Goal: Check status: Check status

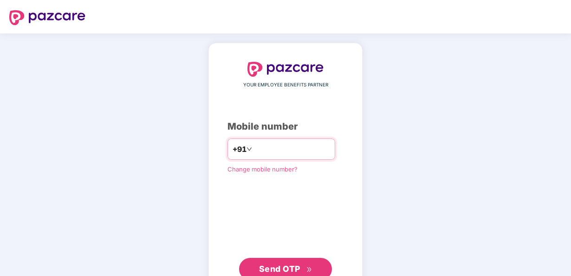
click at [301, 145] on input "number" at bounding box center [292, 149] width 76 height 15
type input "**********"
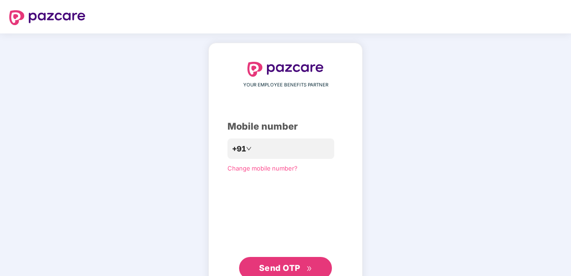
click at [354, 134] on div "**********" at bounding box center [285, 170] width 154 height 255
click at [286, 261] on span "Send OTP" at bounding box center [285, 267] width 53 height 13
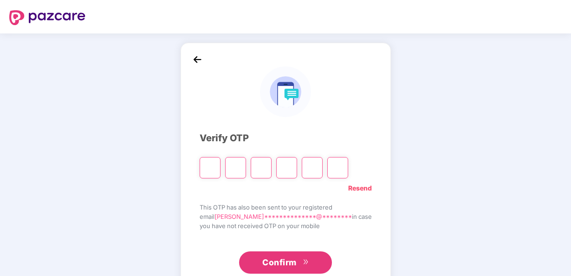
type input "*"
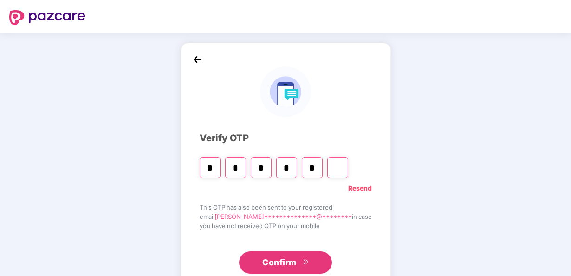
type input "*"
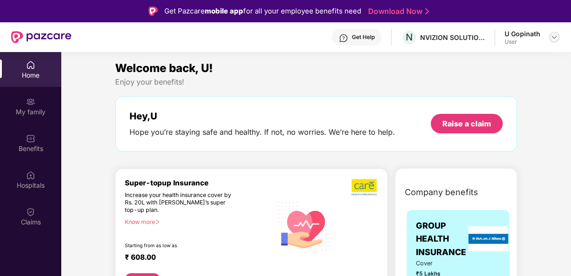
click at [552, 37] on img at bounding box center [553, 36] width 7 height 7
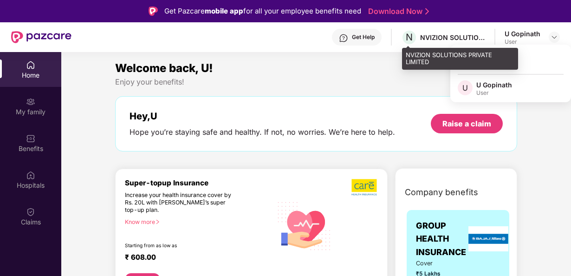
click at [455, 33] on div "NVIZION SOLUTIONS PRIVATE LIMITED" at bounding box center [452, 37] width 65 height 9
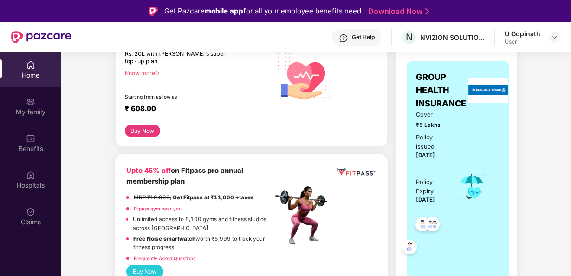
scroll to position [204, 0]
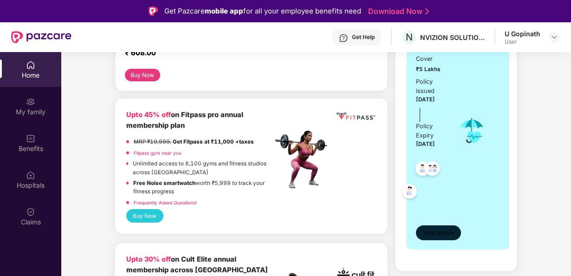
click at [432, 230] on span "View details" at bounding box center [439, 232] width 32 height 9
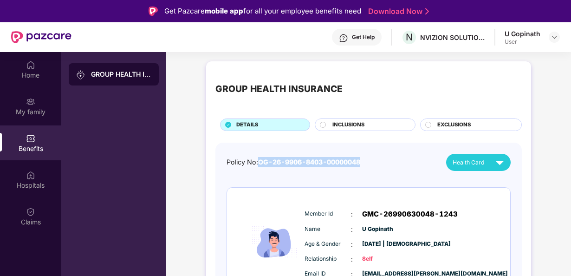
drag, startPoint x: 260, startPoint y: 159, endPoint x: 367, endPoint y: 160, distance: 107.7
click at [367, 160] on div "Policy No: OG-26-9906-8403-00000048 Health Card" at bounding box center [368, 162] width 284 height 17
copy span "OG-26-9906-8403-00000048"
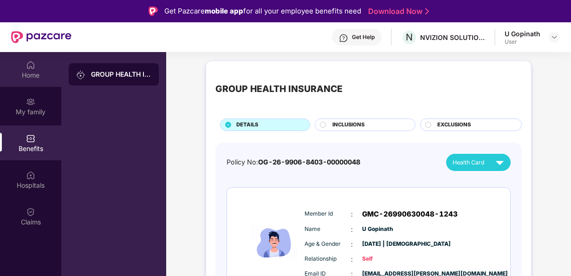
click at [42, 72] on div "Home" at bounding box center [30, 75] width 61 height 9
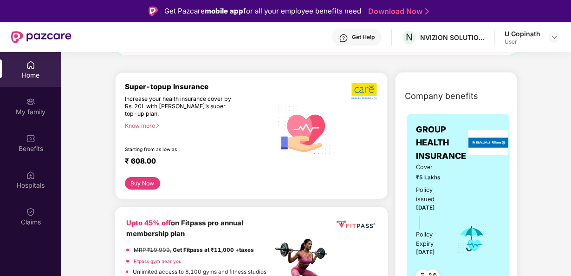
scroll to position [111, 0]
